Goal: Use online tool/utility

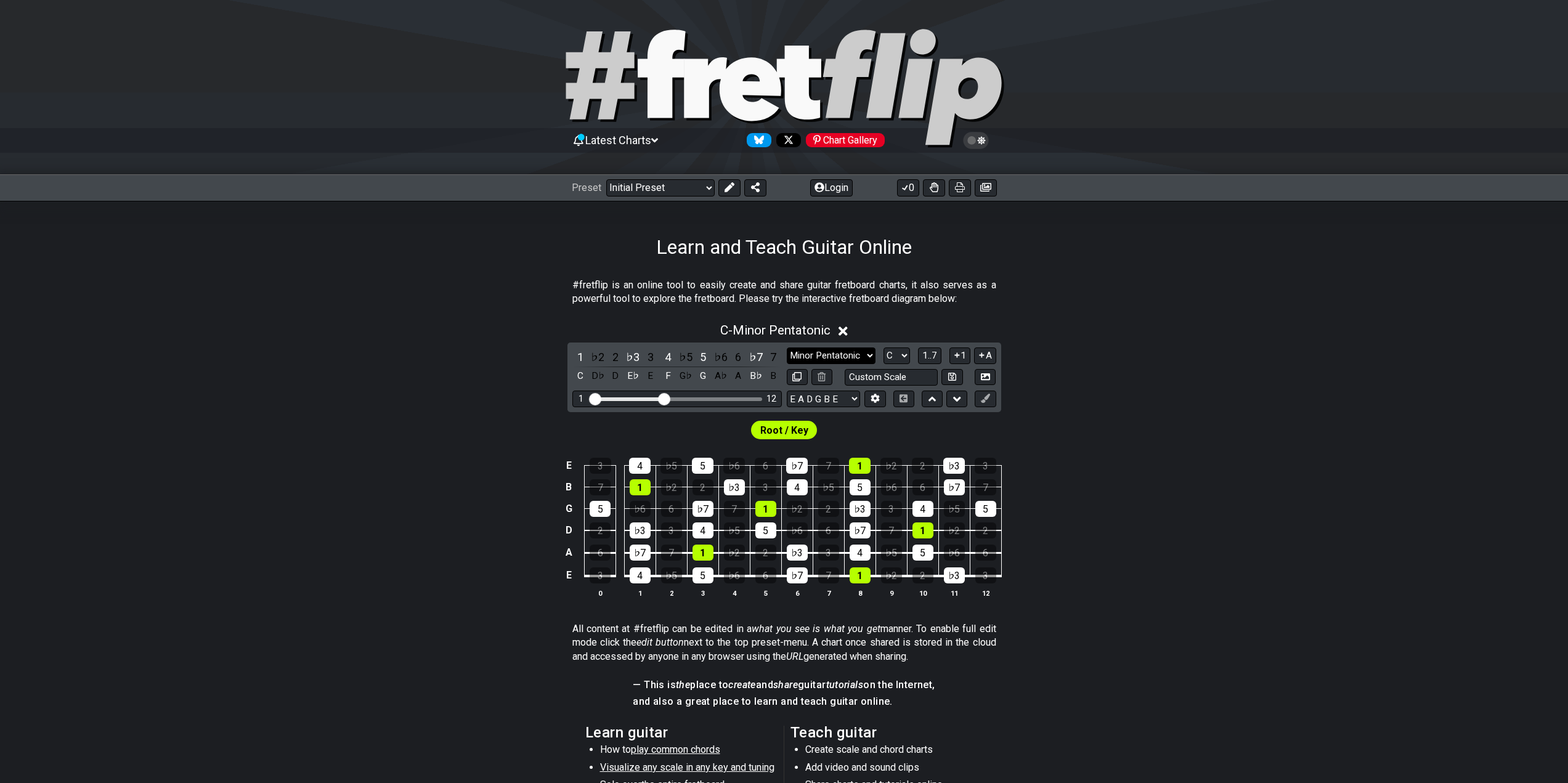
click at [852, 354] on select "Minor Pentatonic Click to edit Minor Pentatonic Major Pentatonic Minor Blues Ma…" at bounding box center [831, 355] width 89 height 17
select select "Minor / Aeolian"
click at [787, 347] on select "Minor Pentatonic Click to edit Minor Pentatonic Major Pentatonic Minor Blues Ma…" at bounding box center [831, 355] width 89 height 17
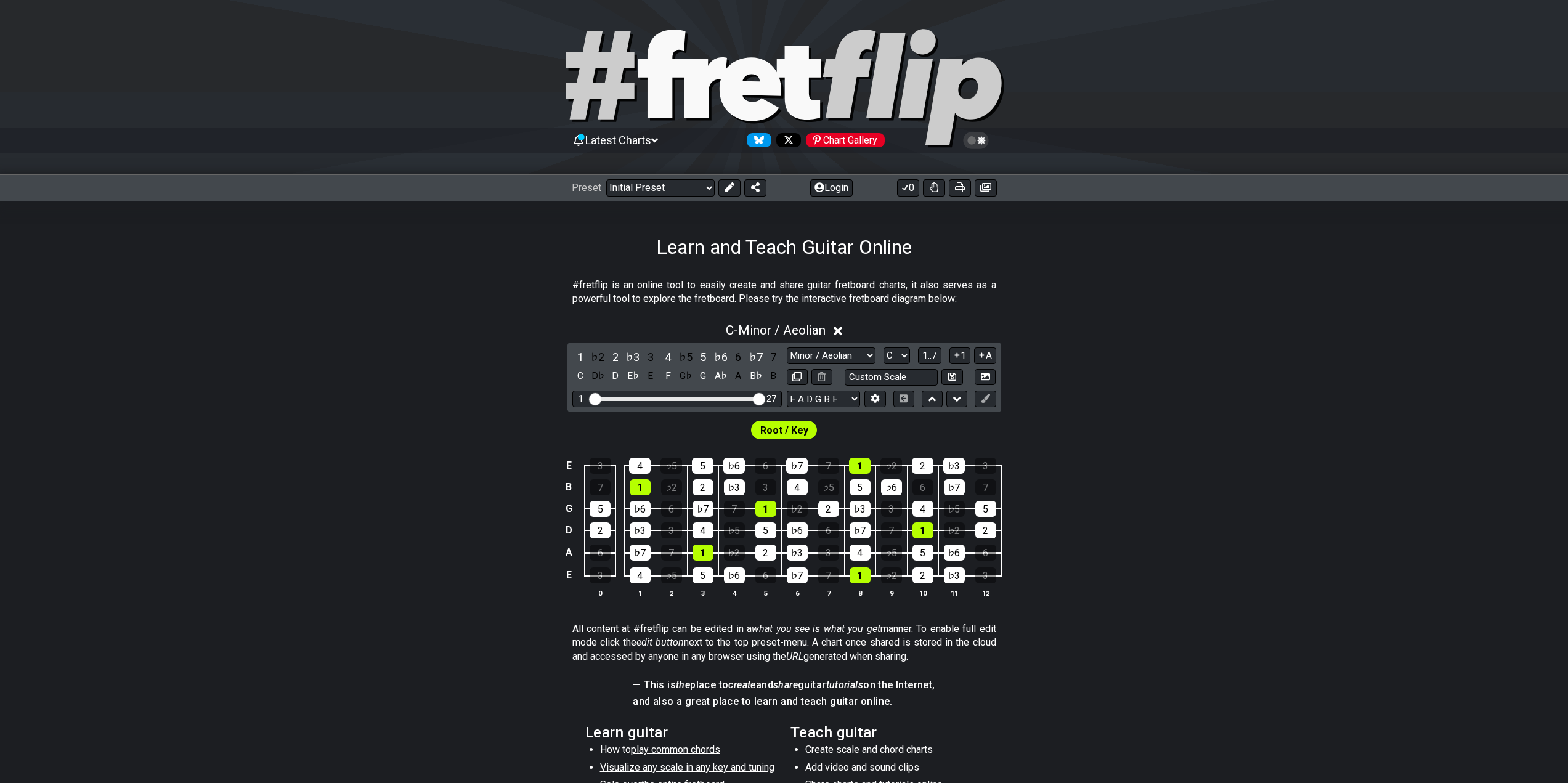
drag, startPoint x: 662, startPoint y: 395, endPoint x: 803, endPoint y: 416, distance: 142.6
click at [765, 398] on input "Visible fret range" at bounding box center [677, 398] width 175 height 0
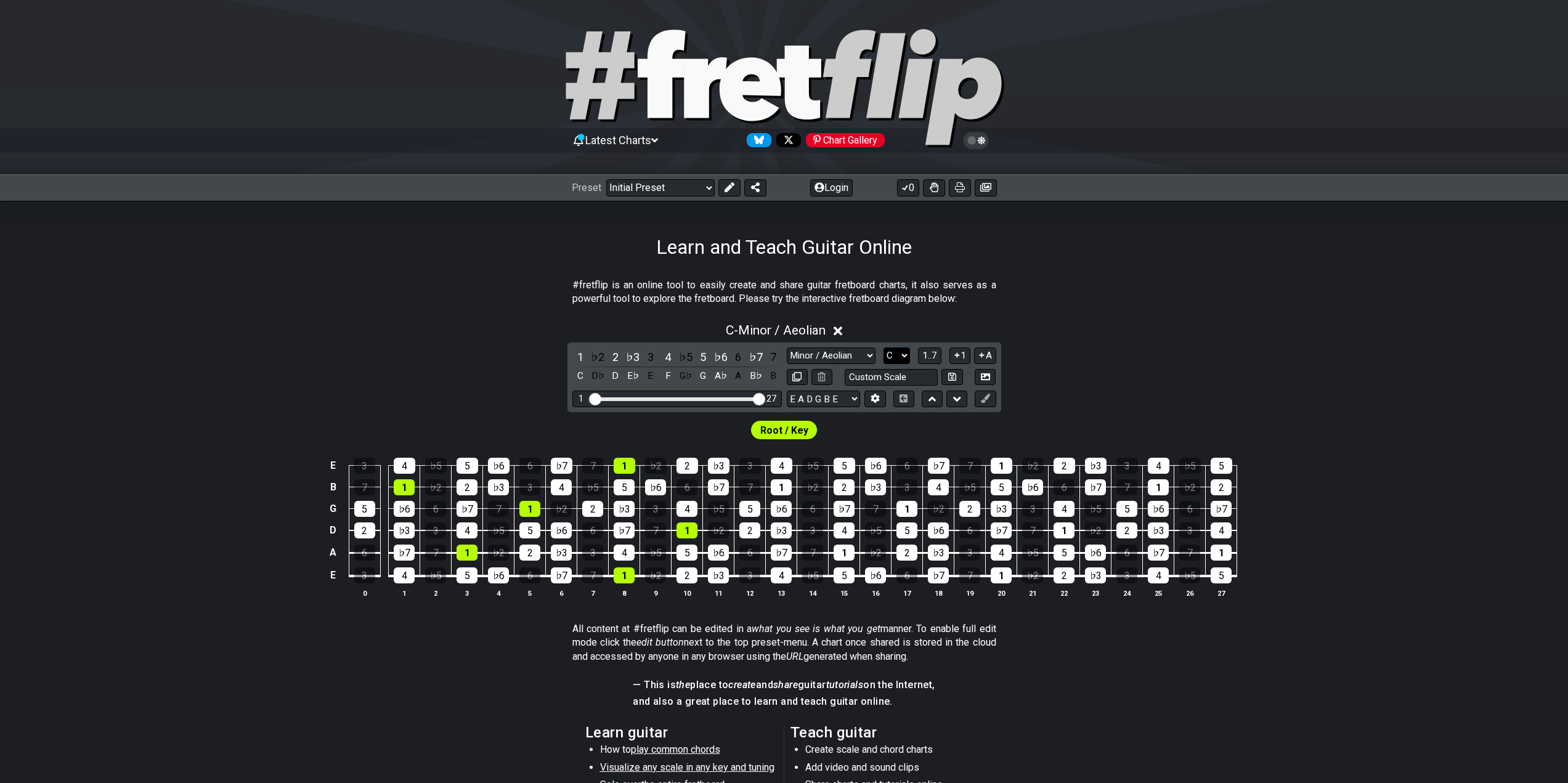
click at [898, 356] on select "A♭ A A♯ B♭ B C C♯ D♭ D D♯ E♭ E F F♯ G♭ G G♯" at bounding box center [896, 355] width 27 height 17
select select "E"
click at [883, 347] on select "A♭ A A♯ B♭ B C C♯ D♭ D D♯ E♭ E F F♯ G♭ G G♯" at bounding box center [896, 355] width 27 height 17
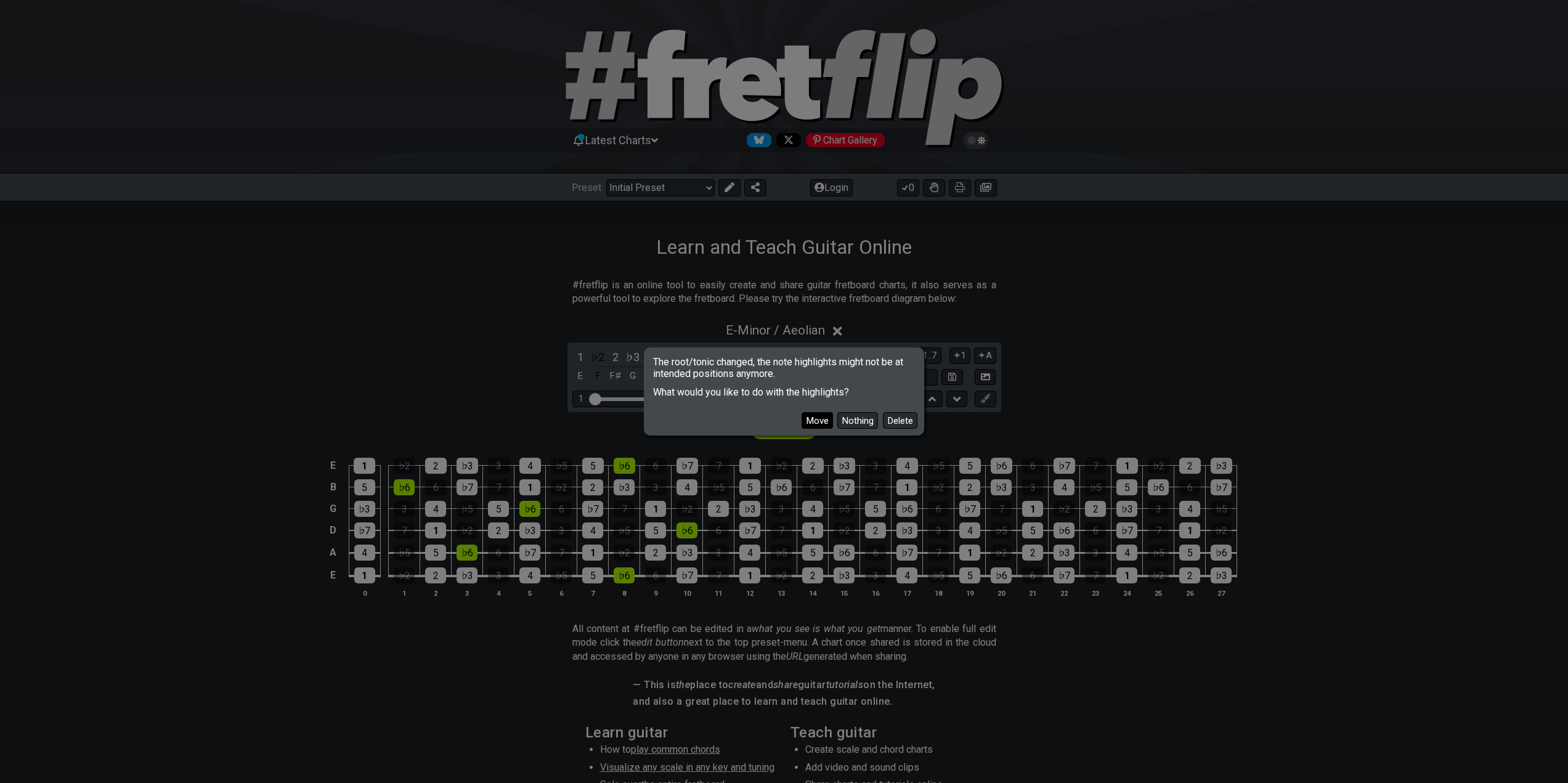
click at [816, 422] on button "Move" at bounding box center [817, 420] width 31 height 17
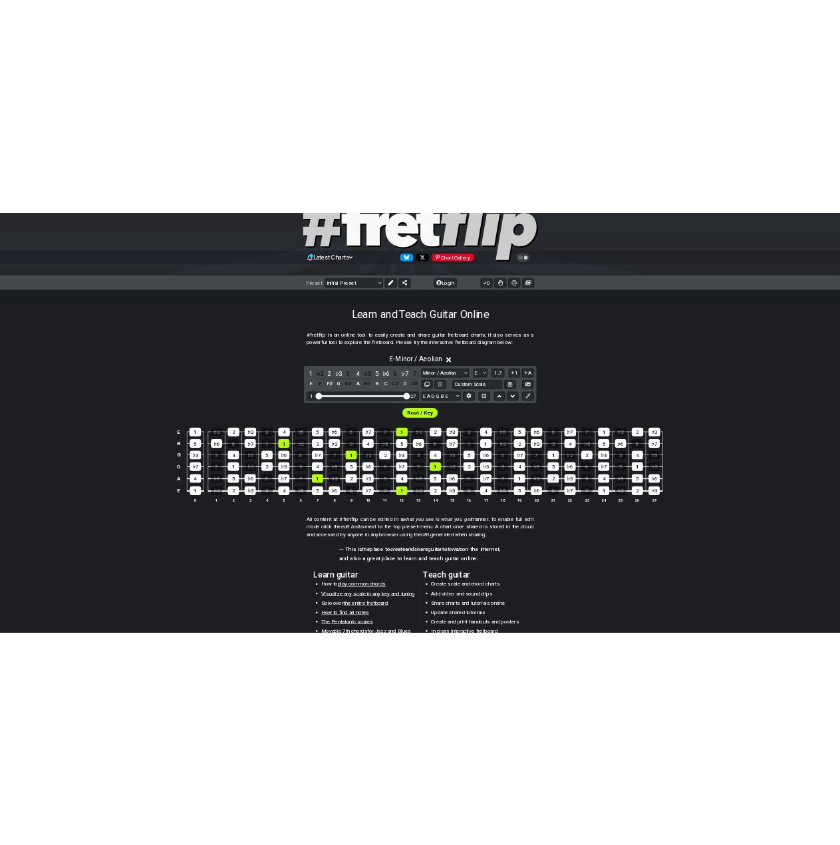
scroll to position [67, 0]
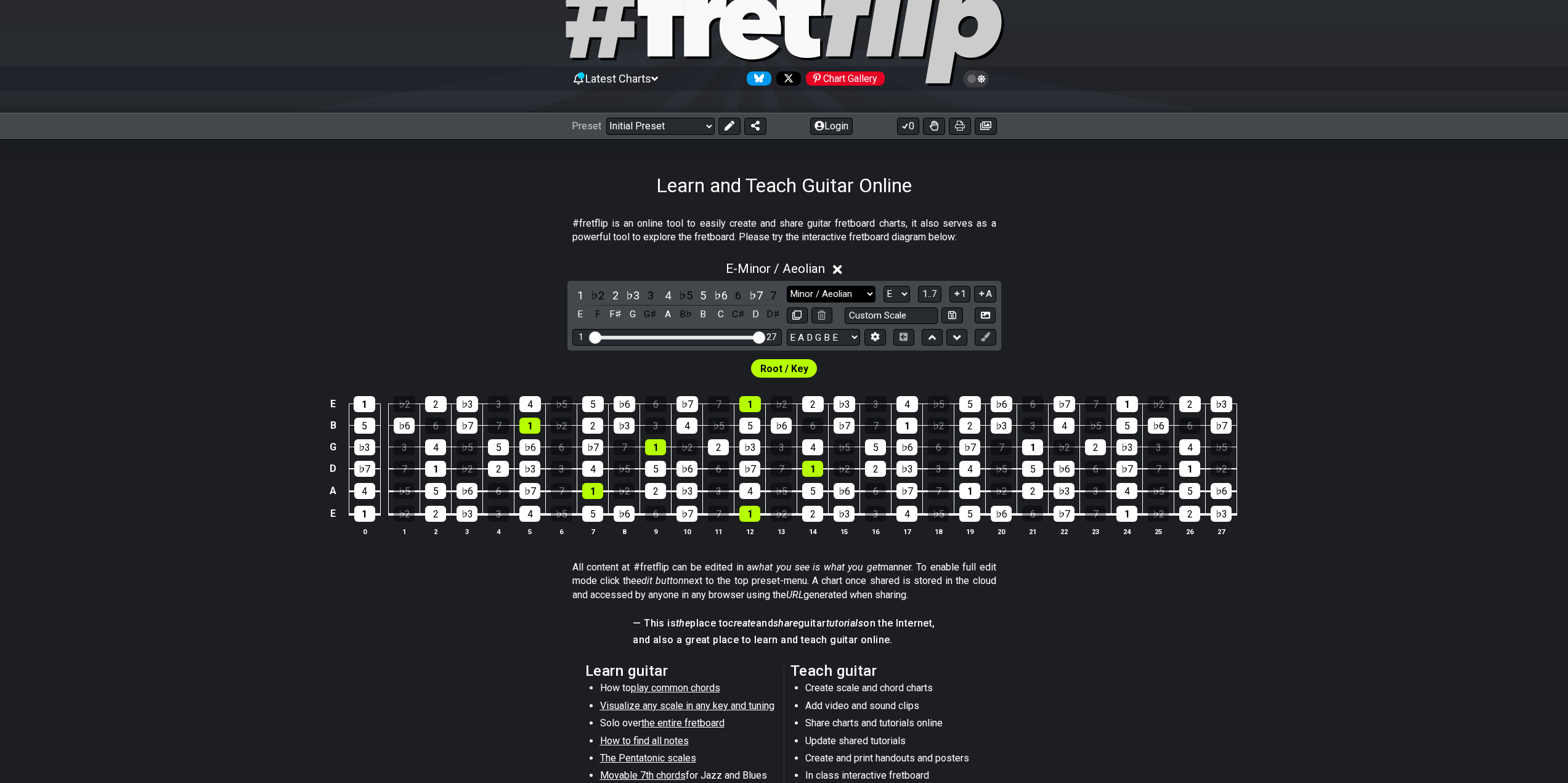
click at [815, 299] on select "Minor Pentatonic Click to edit Minor Pentatonic Major Pentatonic Minor Blues Ma…" at bounding box center [831, 294] width 89 height 17
click at [1120, 623] on section "— This is the place to create and share guitar tutorials on the Internet, and a…" at bounding box center [784, 635] width 1568 height 47
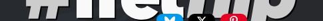
select select "Minor / Aeolian"
select select "E"
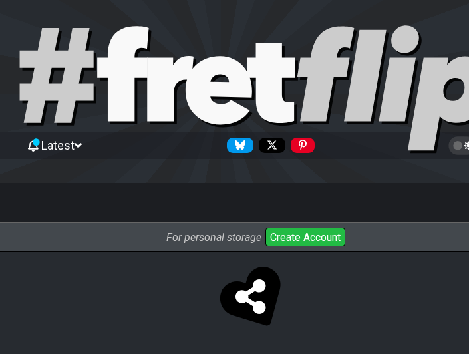
select select "Minor / Aeolian"
select select "E"
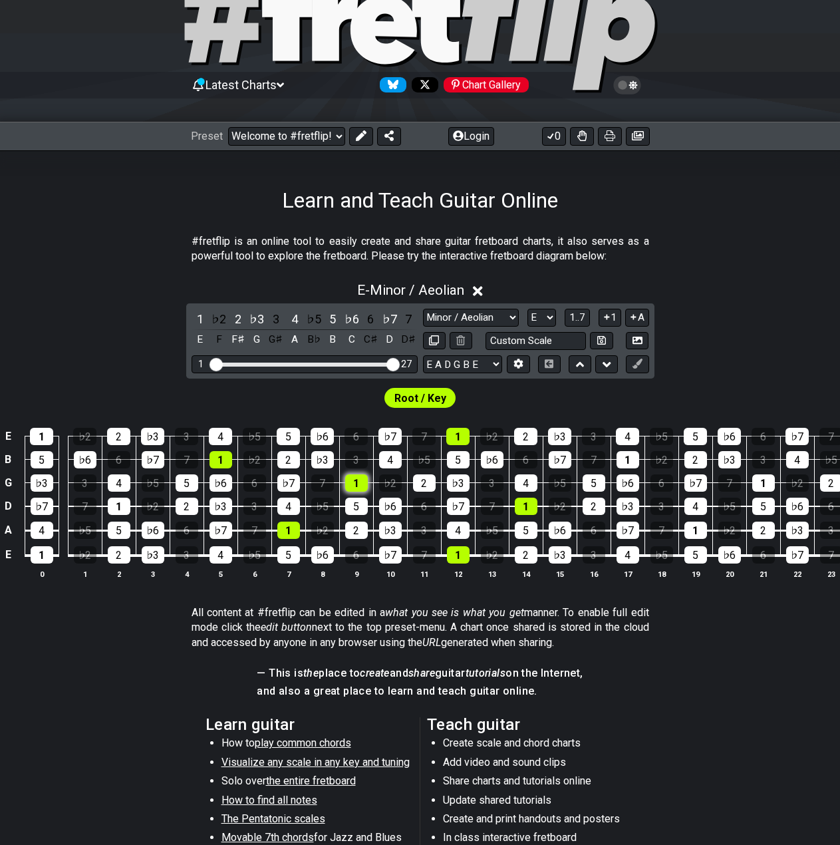
click at [353, 484] on div "1" at bounding box center [356, 482] width 23 height 17
